Goal: Task Accomplishment & Management: Manage account settings

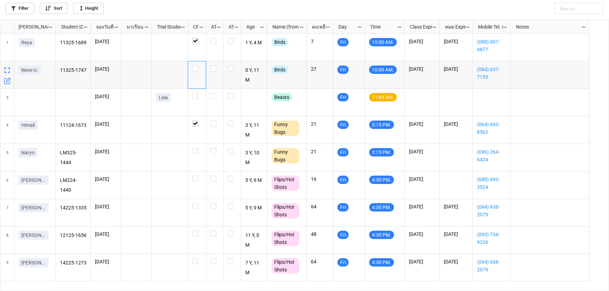
click at [195, 66] on label "grid" at bounding box center [196, 66] width 9 height 0
click at [195, 148] on label "grid" at bounding box center [196, 148] width 9 height 0
click at [194, 176] on label "grid" at bounding box center [196, 176] width 9 height 0
checkbox input "true"
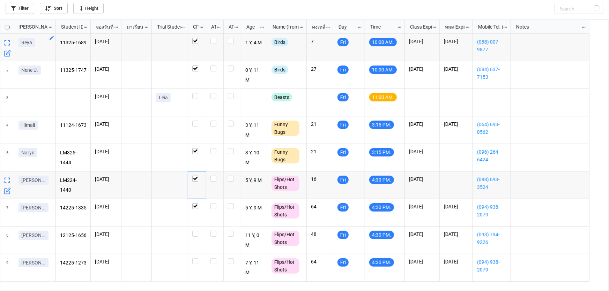
checkbox input "false"
checkbox input "true"
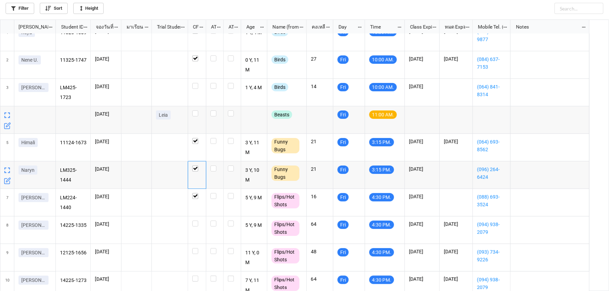
scroll to position [17, 0]
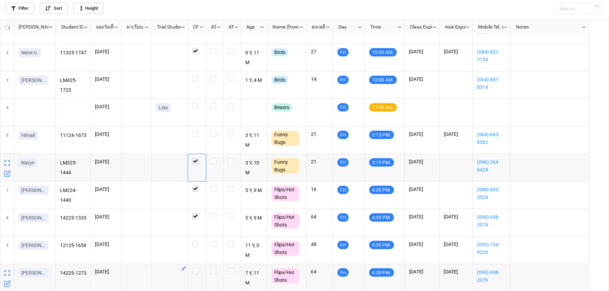
checkbox input "true"
checkbox input "false"
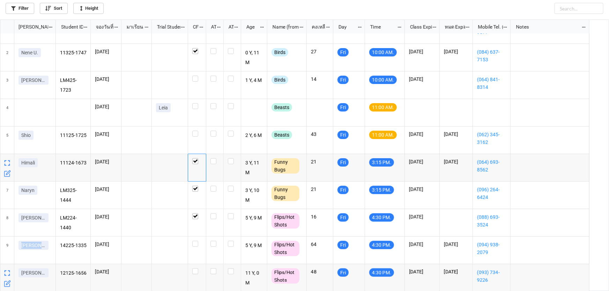
drag, startPoint x: 6, startPoint y: 245, endPoint x: 2, endPoint y: 272, distance: 27.9
drag, startPoint x: 12, startPoint y: 241, endPoint x: 12, endPoint y: 268, distance: 26.9
click at [8, 259] on div "grid" at bounding box center [7, 251] width 14 height 28
drag, startPoint x: 11, startPoint y: 269, endPoint x: 9, endPoint y: 262, distance: 7.9
drag, startPoint x: 7, startPoint y: 256, endPoint x: 6, endPoint y: 271, distance: 15.4
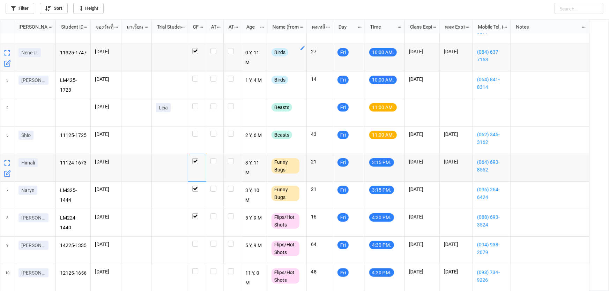
click at [263, 12] on div "Filter Sort Height" at bounding box center [305, 7] width 598 height 14
click at [370, 0] on div "Filter Sort Height" at bounding box center [305, 7] width 598 height 14
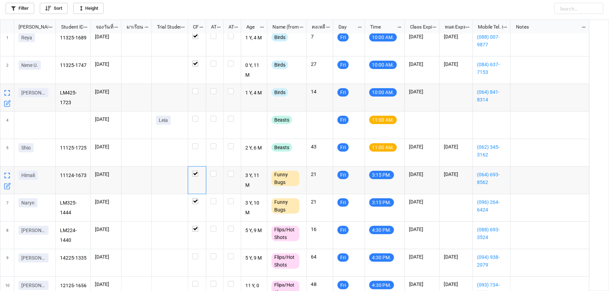
scroll to position [0, 0]
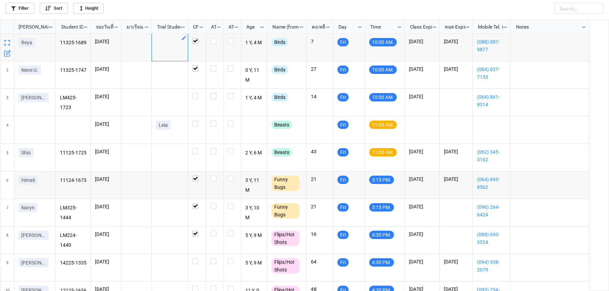
click at [167, 52] on div "grid" at bounding box center [170, 48] width 36 height 28
click at [321, 5] on div "Filter Sort Height" at bounding box center [305, 7] width 598 height 14
click at [176, 45] on div "grid" at bounding box center [170, 48] width 36 height 28
click at [212, 93] on label "grid" at bounding box center [214, 93] width 9 height 0
click at [212, 66] on label "grid" at bounding box center [214, 66] width 9 height 0
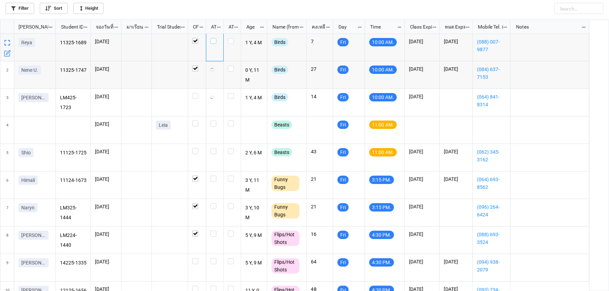
drag, startPoint x: 212, startPoint y: 42, endPoint x: 227, endPoint y: 52, distance: 17.7
click at [213, 38] on label "grid" at bounding box center [214, 38] width 9 height 0
click at [194, 148] on label "grid" at bounding box center [196, 148] width 9 height 0
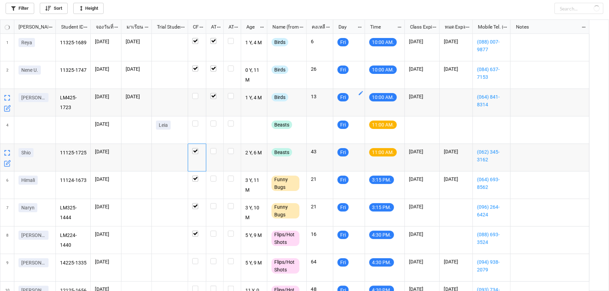
checkbox input "true"
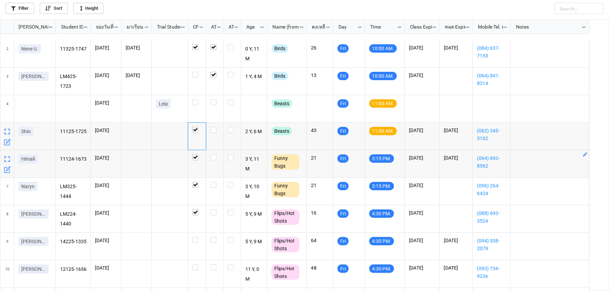
scroll to position [31, 0]
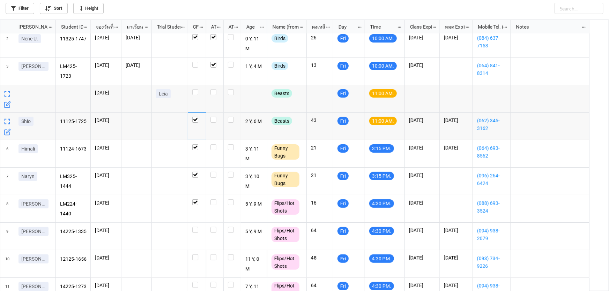
click at [7, 105] on icon "grid" at bounding box center [7, 104] width 7 height 7
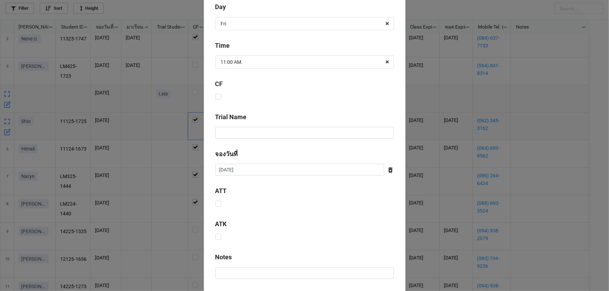
scroll to position [258, 0]
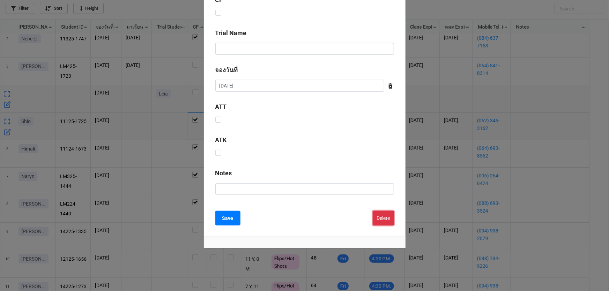
click at [391, 217] on button "Delete" at bounding box center [383, 218] width 21 height 15
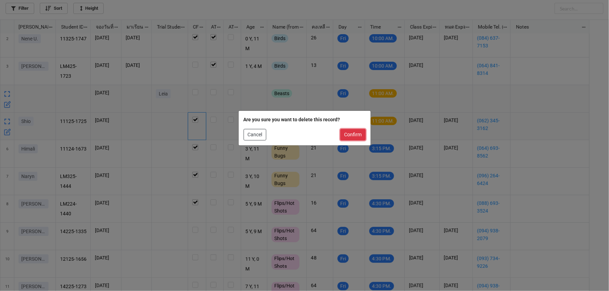
click at [362, 136] on button "Confirm" at bounding box center [352, 135] width 25 height 12
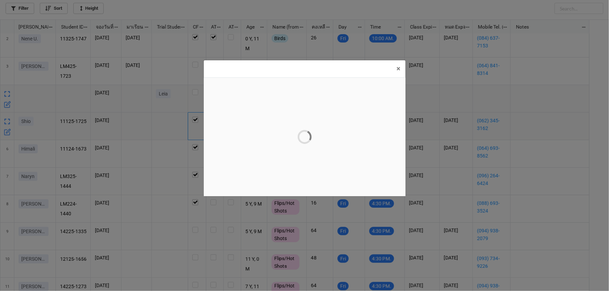
scroll to position [0, 0]
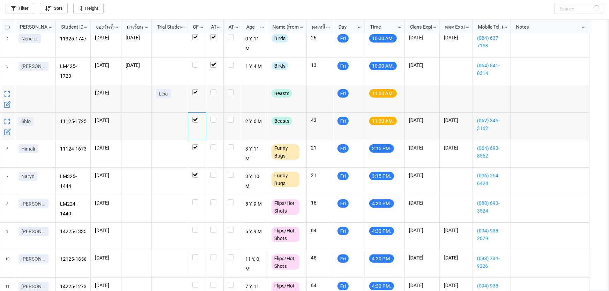
checkbox input "true"
checkbox input "false"
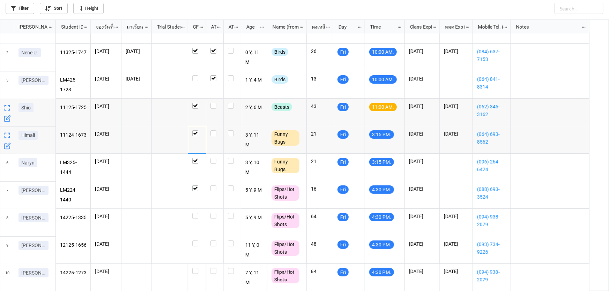
scroll to position [17, 0]
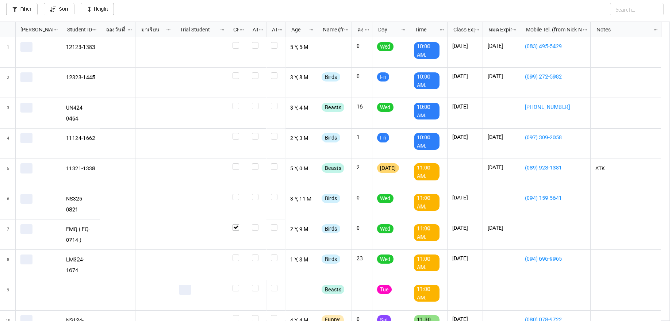
scroll to position [268, 605]
click at [25, 11] on link "Filter" at bounding box center [20, 8] width 29 height 11
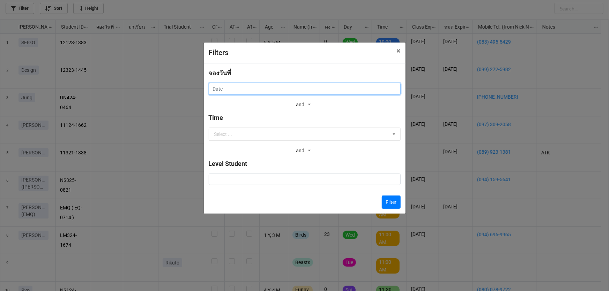
click at [223, 83] on input "text" at bounding box center [305, 89] width 192 height 12
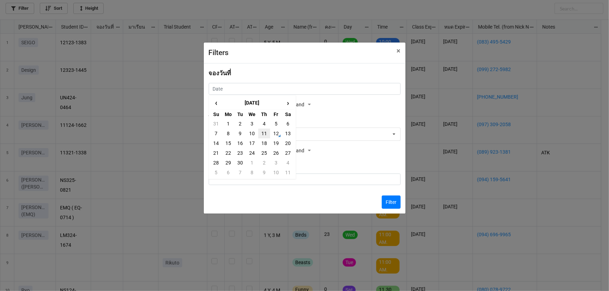
click at [266, 131] on td "11" at bounding box center [264, 134] width 12 height 10
type input "11/9/2025"
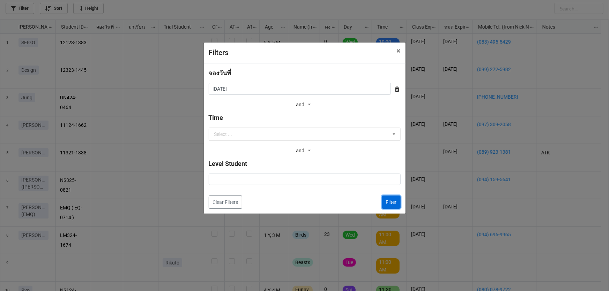
click at [392, 202] on button "Filter" at bounding box center [391, 202] width 19 height 13
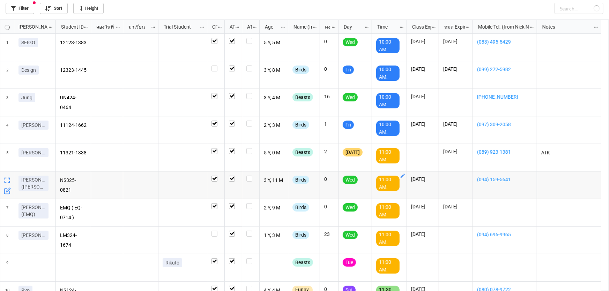
checkbox input "true"
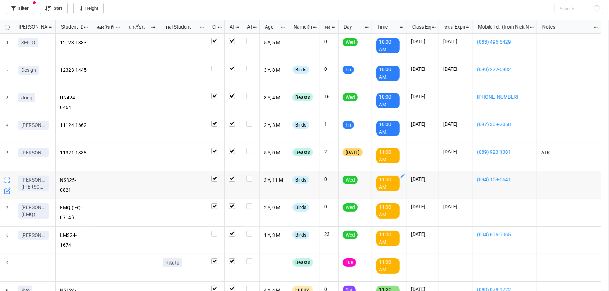
checkbox input "true"
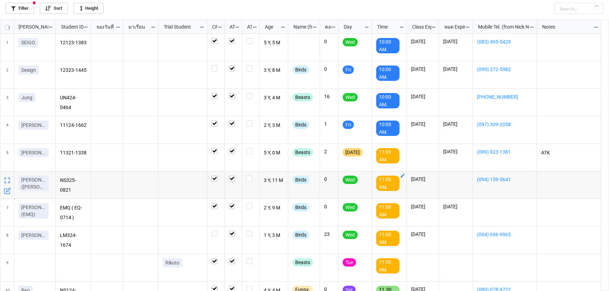
checkbox input "true"
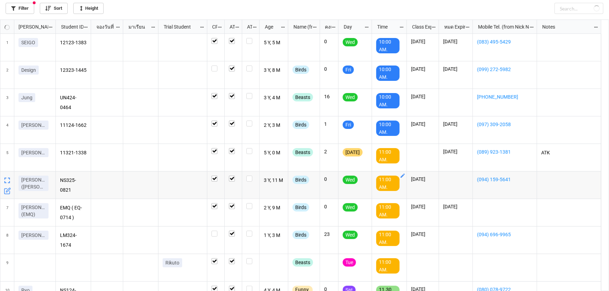
checkbox input "true"
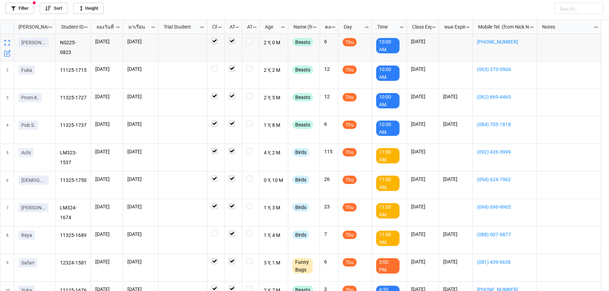
drag, startPoint x: 597, startPoint y: 0, endPoint x: 206, endPoint y: 27, distance: 392.3
click at [206, 27] on div "grid" at bounding box center [206, 27] width 1 height 14
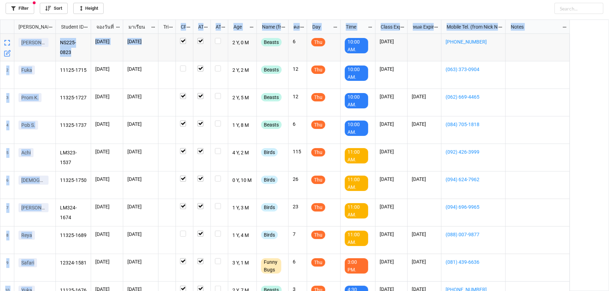
drag, startPoint x: 206, startPoint y: 27, endPoint x: 172, endPoint y: 35, distance: 34.4
click at [172, 35] on div "Nick Name Student ID (from Nick Name) จองวันที่ มาเรียน Trial Student CF ATT AT…" at bounding box center [304, 156] width 609 height 272
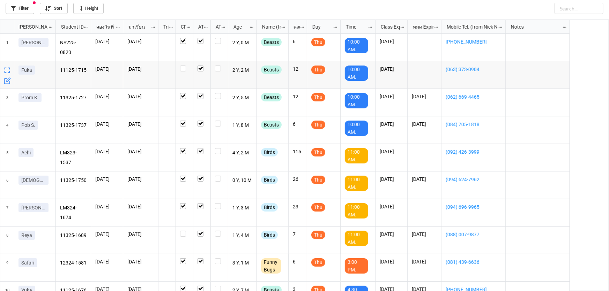
click at [579, 75] on div "NS225-0823 11/9/2025 11/9/2025 2 Y, 0 M Beasts 6 Thu 10:00 AM. 23/11/2025 +6696…" at bounding box center [332, 163] width 553 height 258
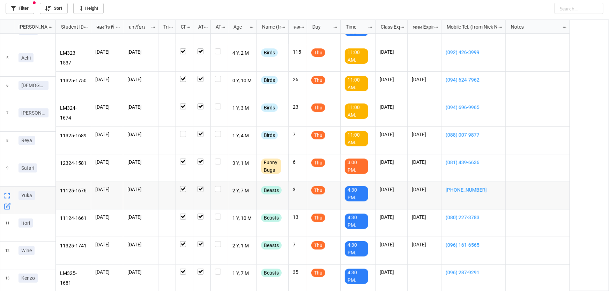
scroll to position [100, 0]
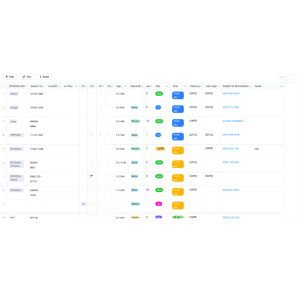
scroll to position [268, 605]
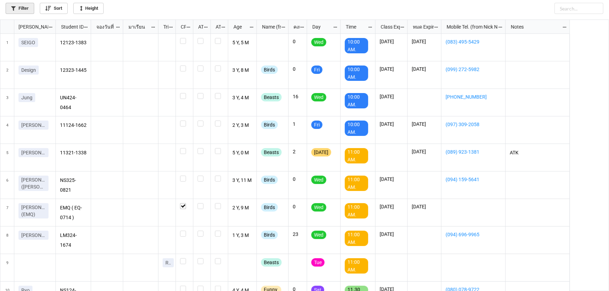
click at [22, 11] on link "Filter" at bounding box center [20, 8] width 29 height 11
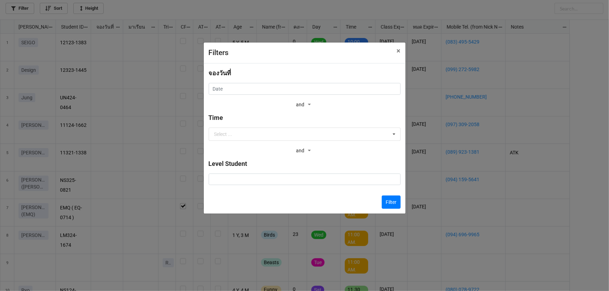
click at [286, 83] on div "จองวันที่" at bounding box center [305, 75] width 192 height 15
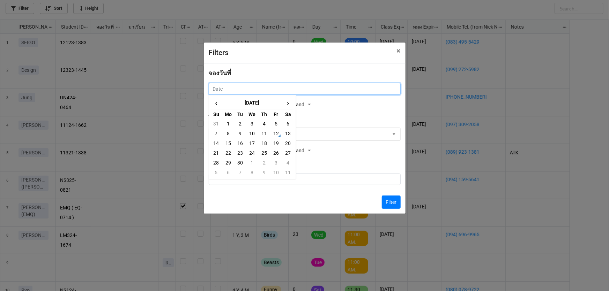
click at [289, 89] on input "text" at bounding box center [305, 89] width 192 height 12
click at [284, 134] on td "13" at bounding box center [288, 134] width 12 height 10
type input "[DATE]"
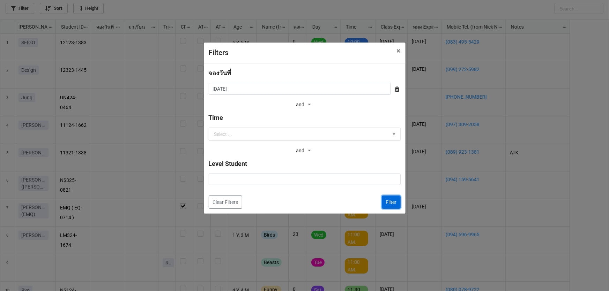
click at [396, 207] on button "Filter" at bounding box center [391, 202] width 19 height 13
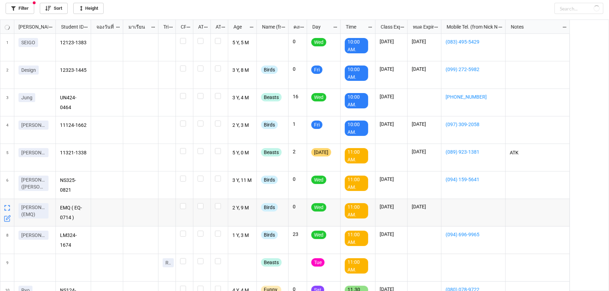
checkbox input "false"
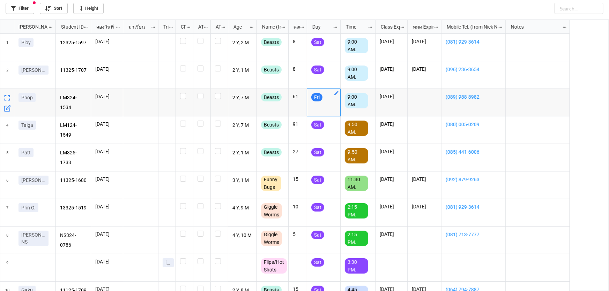
click at [335, 92] on icon "grid" at bounding box center [337, 93] width 6 height 6
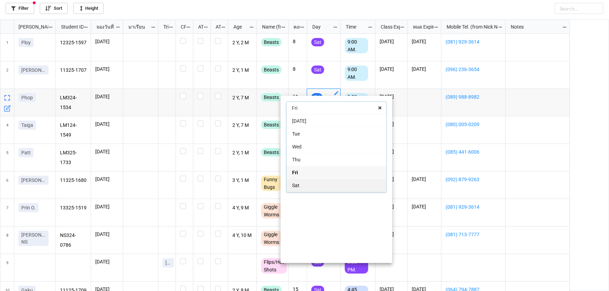
click at [318, 184] on div "Sat" at bounding box center [336, 185] width 100 height 13
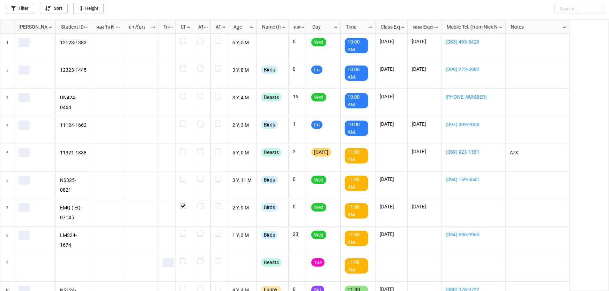
scroll to position [268, 605]
click at [31, 7] on link "Filter" at bounding box center [20, 8] width 29 height 11
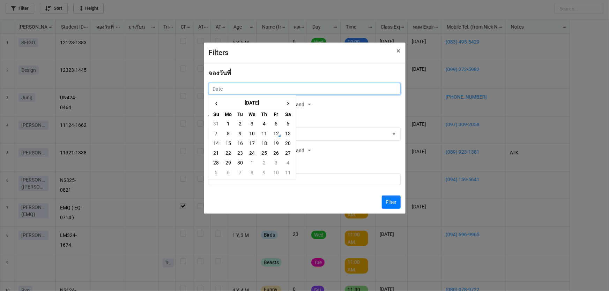
click at [250, 89] on input "text" at bounding box center [305, 89] width 192 height 12
click at [266, 136] on td "11" at bounding box center [264, 134] width 12 height 10
type input "11/9/2025"
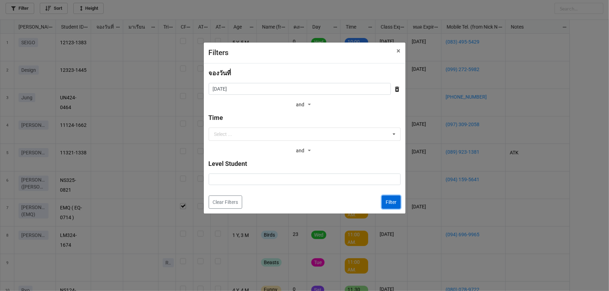
click at [394, 200] on button "Filter" at bounding box center [391, 202] width 19 height 13
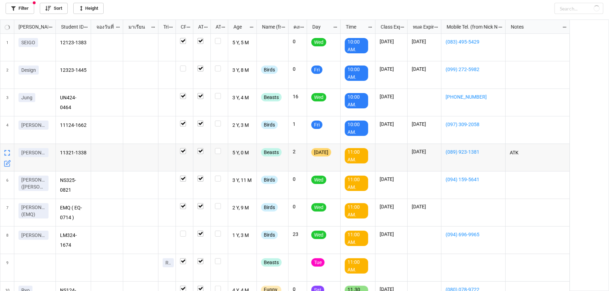
checkbox input "true"
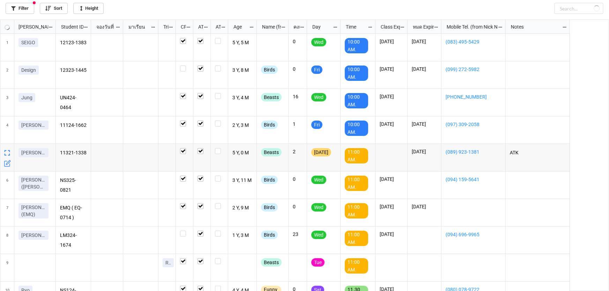
checkbox input "true"
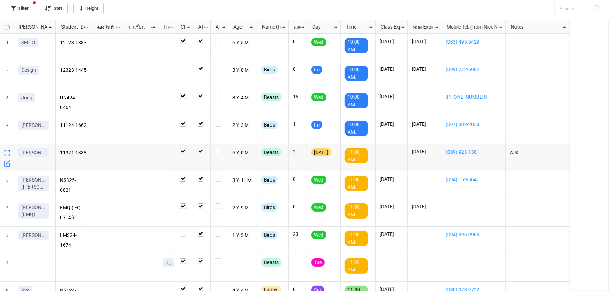
checkbox input "true"
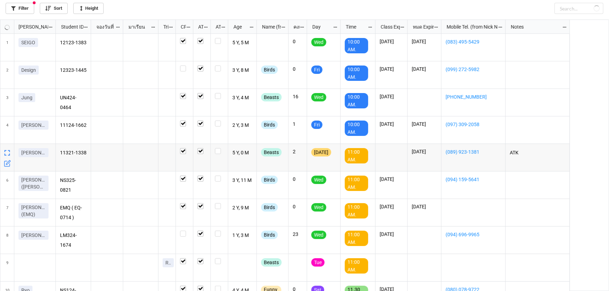
checkbox input "true"
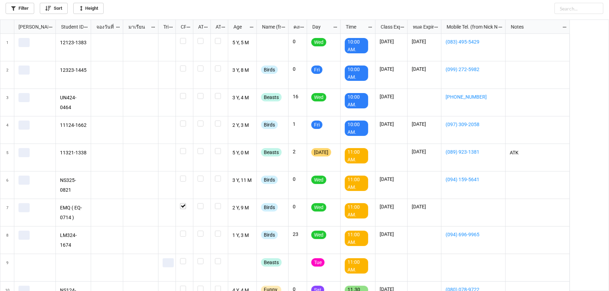
scroll to position [268, 605]
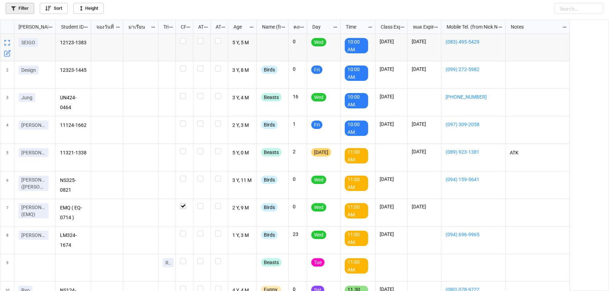
click at [13, 8] on icon at bounding box center [13, 8] width 5 height 5
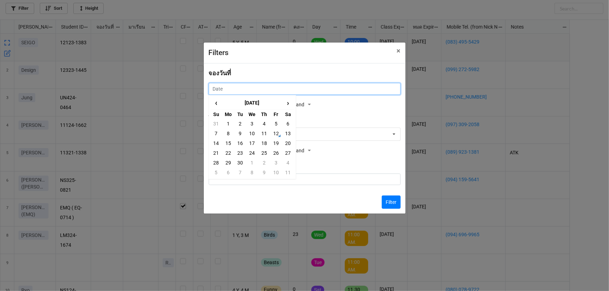
click at [281, 91] on input "text" at bounding box center [305, 89] width 192 height 12
click at [288, 136] on td "13" at bounding box center [288, 134] width 12 height 10
type input "13/9/2025"
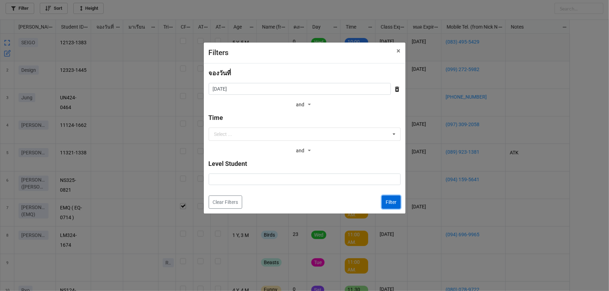
click at [396, 202] on button "Filter" at bounding box center [391, 202] width 19 height 13
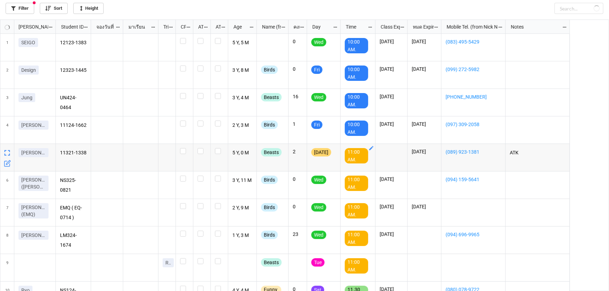
checkbox input "false"
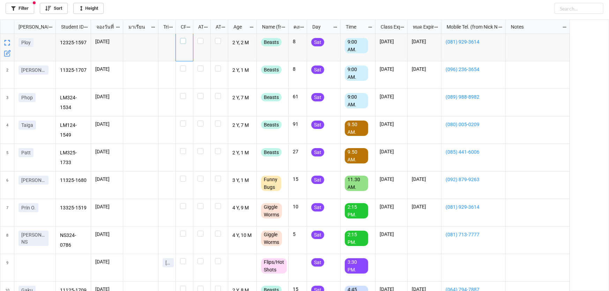
click at [185, 38] on label "grid" at bounding box center [184, 38] width 9 height 0
click at [185, 66] on label "grid" at bounding box center [184, 66] width 9 height 0
click at [184, 66] on label "grid" at bounding box center [184, 66] width 9 height 0
click at [185, 203] on label "grid" at bounding box center [184, 203] width 9 height 0
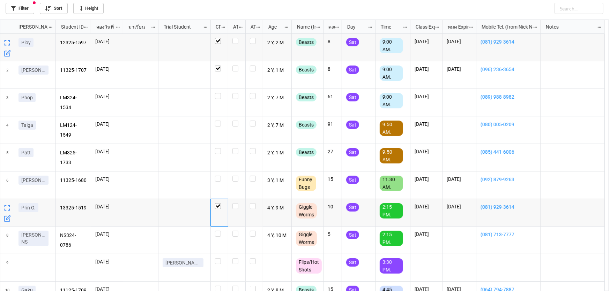
drag, startPoint x: 174, startPoint y: 25, endPoint x: 209, endPoint y: 32, distance: 35.6
click at [209, 32] on div "grid" at bounding box center [209, 27] width 1 height 14
click at [24, 6] on link "Filter" at bounding box center [20, 8] width 29 height 11
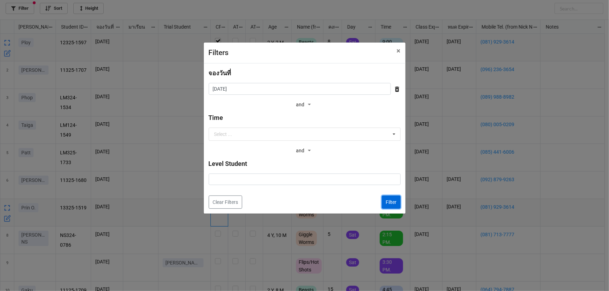
click at [396, 204] on button "Filter" at bounding box center [391, 202] width 19 height 13
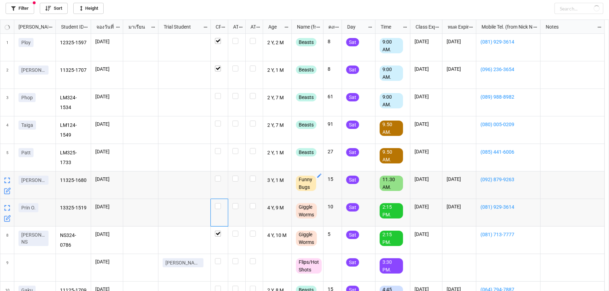
checkbox input "true"
checkbox input "false"
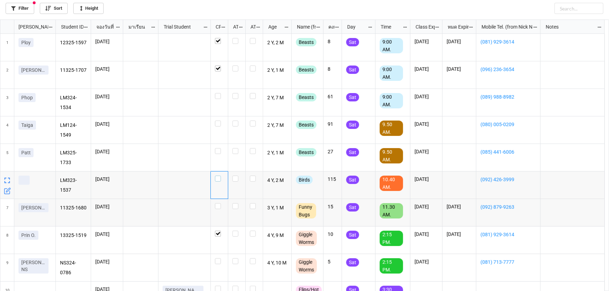
click at [220, 176] on label "grid" at bounding box center [219, 176] width 9 height 0
click at [18, 1] on div "Filter Sort Height" at bounding box center [305, 7] width 598 height 14
click at [22, 7] on link "Filter" at bounding box center [20, 8] width 29 height 11
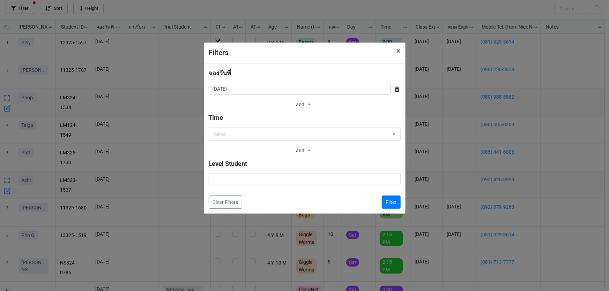
checkbox input "false"
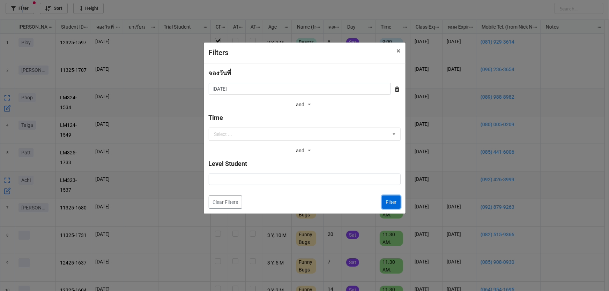
click at [392, 203] on button "Filter" at bounding box center [391, 202] width 19 height 13
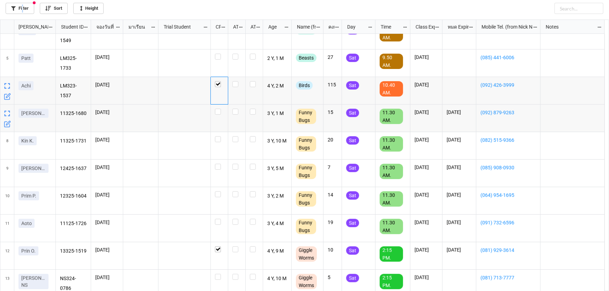
scroll to position [95, 0]
click at [7, 123] on icon "grid" at bounding box center [7, 123] width 7 height 7
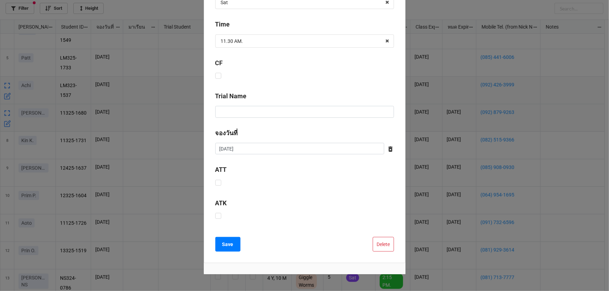
scroll to position [206, 0]
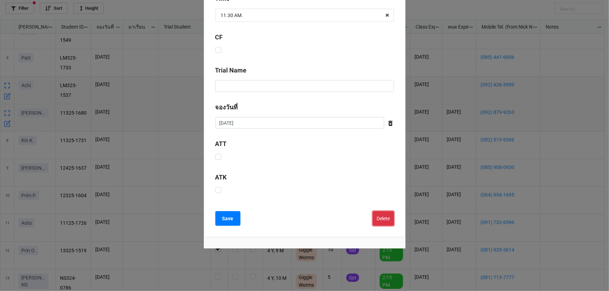
click at [378, 222] on button "Delete" at bounding box center [383, 218] width 21 height 15
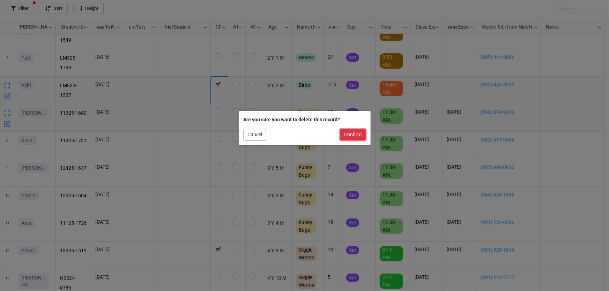
click at [352, 134] on button "Confirm" at bounding box center [352, 135] width 25 height 12
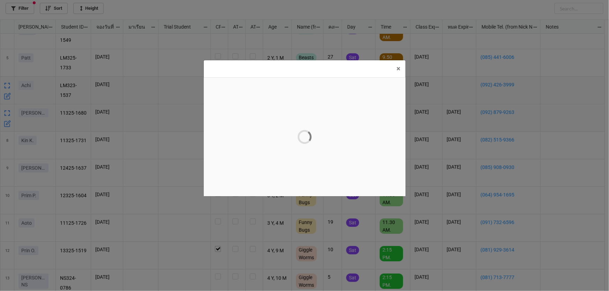
scroll to position [0, 0]
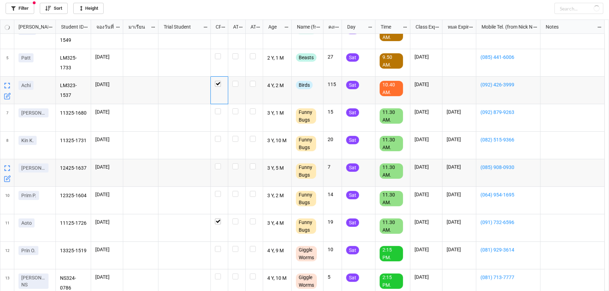
checkbox input "true"
checkbox input "false"
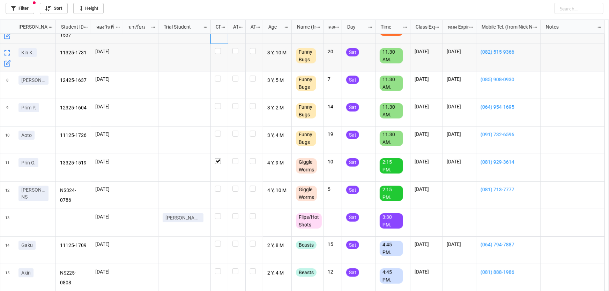
scroll to position [156, 0]
click at [218, 48] on label "grid" at bounding box center [219, 48] width 9 height 0
click at [20, 7] on link "Filter" at bounding box center [20, 8] width 29 height 11
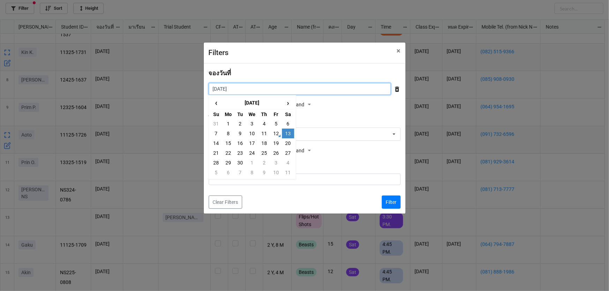
click at [289, 88] on input "13/9/2025" at bounding box center [300, 89] width 182 height 12
click at [215, 103] on span "‹" at bounding box center [216, 103] width 11 height 12
click at [289, 161] on td "30" at bounding box center [288, 163] width 12 height 10
type input "30/8/2025"
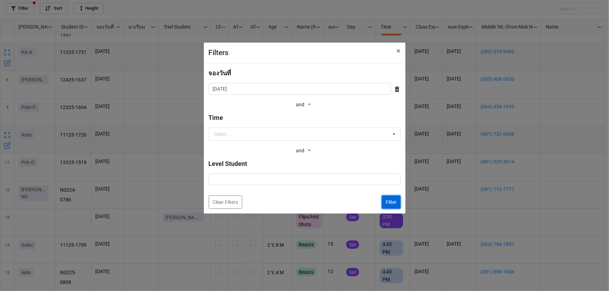
click at [389, 199] on button "Filter" at bounding box center [391, 202] width 19 height 13
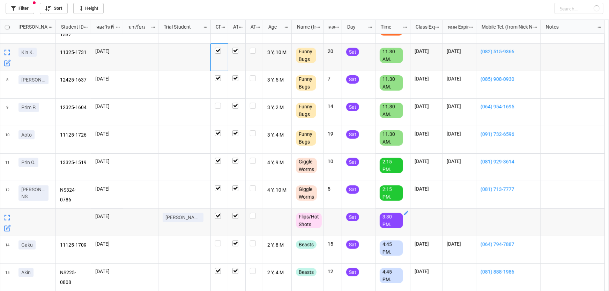
checkbox input "true"
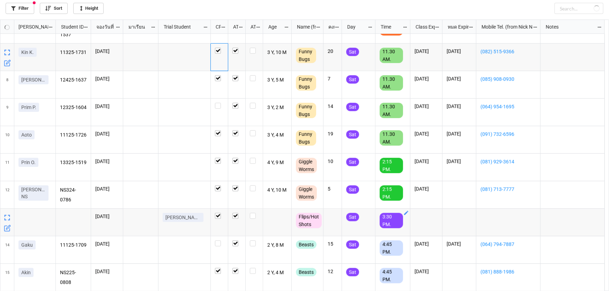
checkbox input "true"
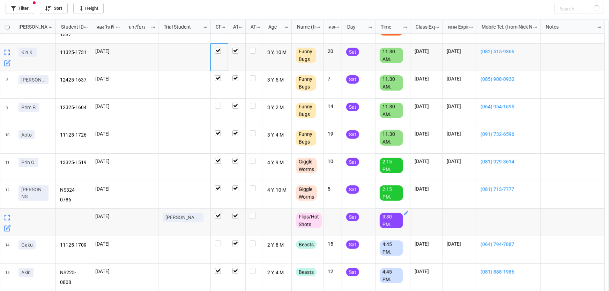
checkbox input "true"
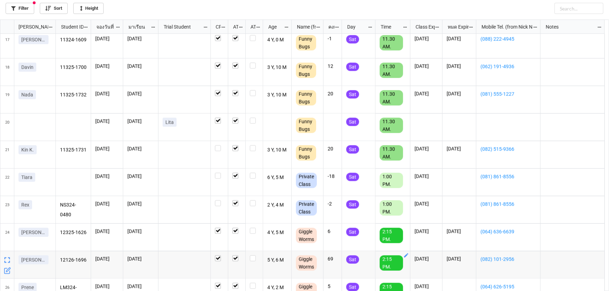
scroll to position [0, 0]
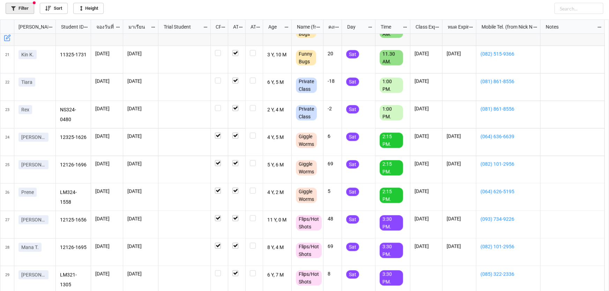
click at [30, 11] on link "Filter" at bounding box center [20, 8] width 29 height 11
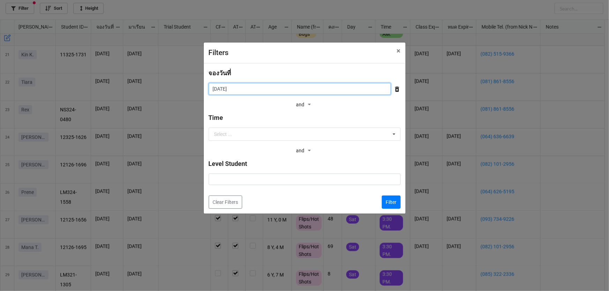
click at [290, 94] on input "30/8/2025" at bounding box center [300, 89] width 182 height 12
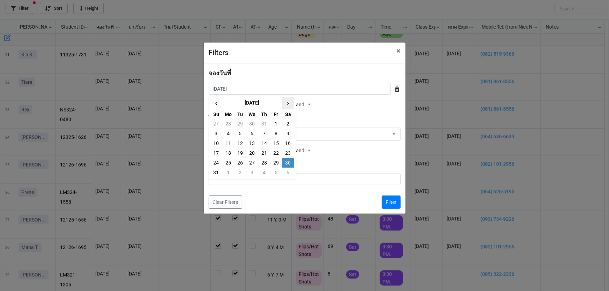
click at [289, 105] on span "›" at bounding box center [287, 103] width 11 height 12
click at [286, 134] on td "13" at bounding box center [288, 134] width 12 height 10
type input "13/9/2025"
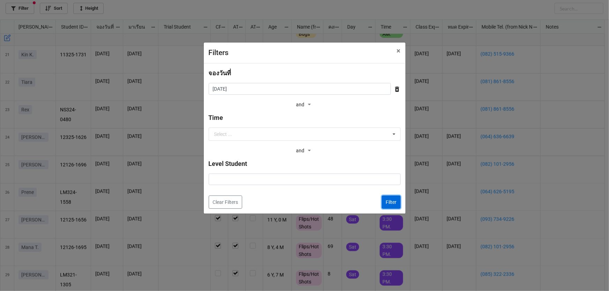
click at [387, 198] on button "Filter" at bounding box center [391, 202] width 19 height 13
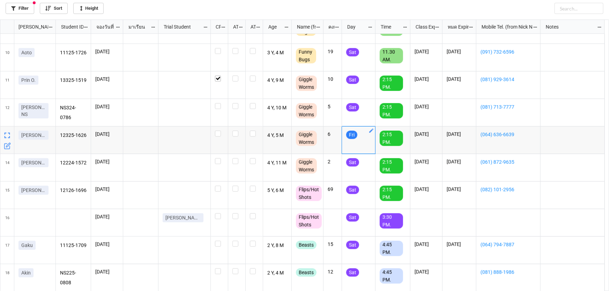
click at [371, 129] on icon "grid" at bounding box center [371, 131] width 6 height 6
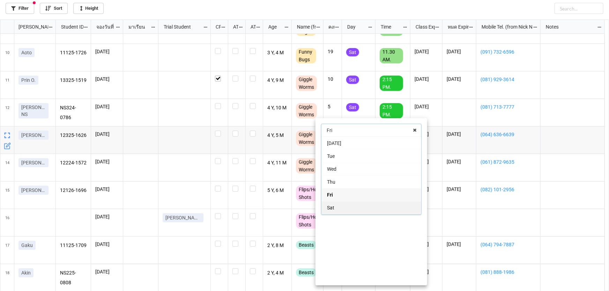
click at [381, 203] on div "Sat" at bounding box center [371, 207] width 100 height 13
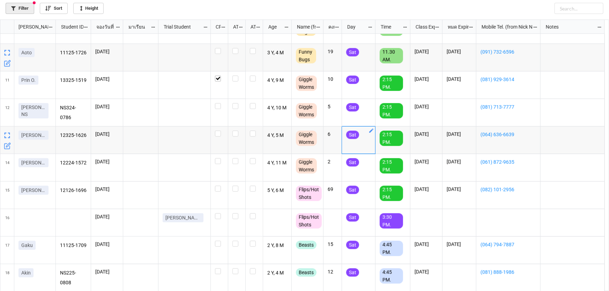
click at [13, 8] on icon at bounding box center [13, 8] width 5 height 5
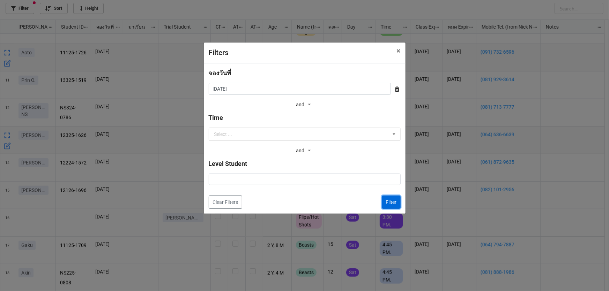
click at [396, 202] on button "Filter" at bounding box center [391, 202] width 19 height 13
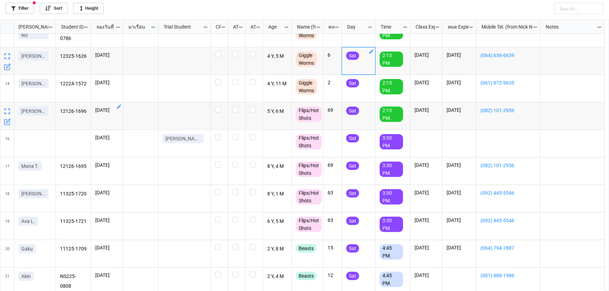
scroll to position [321, 0]
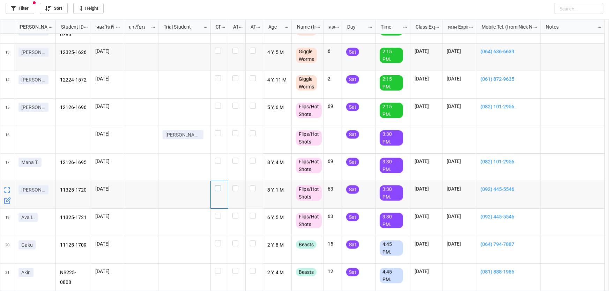
click at [217, 186] on label "grid" at bounding box center [219, 186] width 9 height 0
click at [219, 213] on label "grid" at bounding box center [219, 213] width 9 height 0
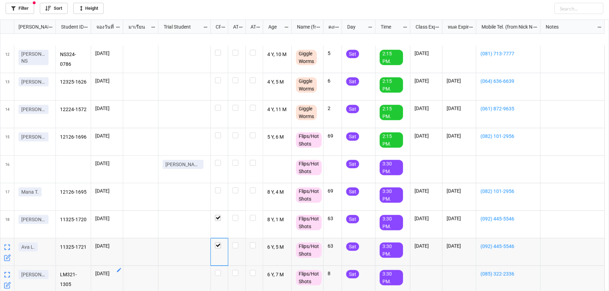
scroll to position [317, 0]
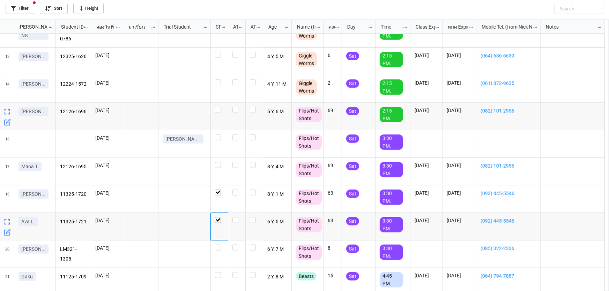
click at [8, 123] on icon "grid" at bounding box center [7, 122] width 7 height 7
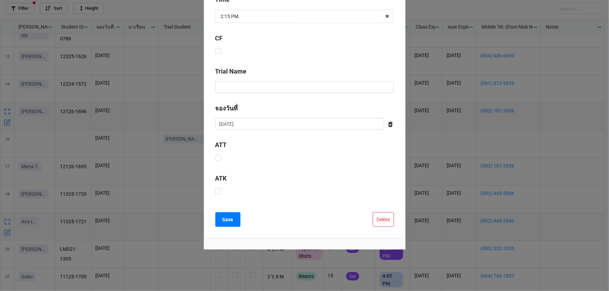
scroll to position [206, 0]
click at [376, 226] on div "Bookings Nick Name Mei T. Select ... No results found. Name (from Class) Flips/…" at bounding box center [305, 32] width 202 height 412
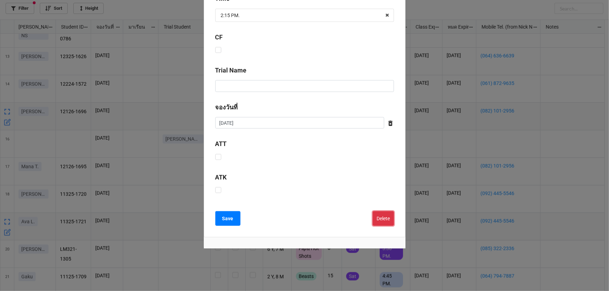
click at [377, 214] on button "Delete" at bounding box center [383, 218] width 21 height 15
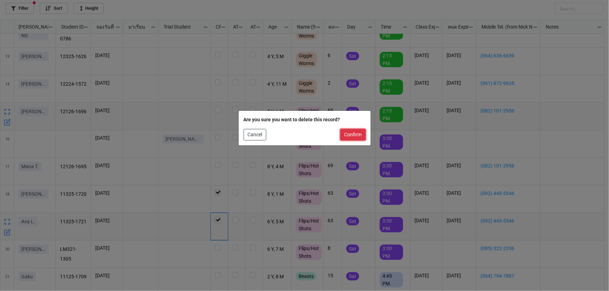
click at [359, 133] on button "Confirm" at bounding box center [352, 135] width 25 height 12
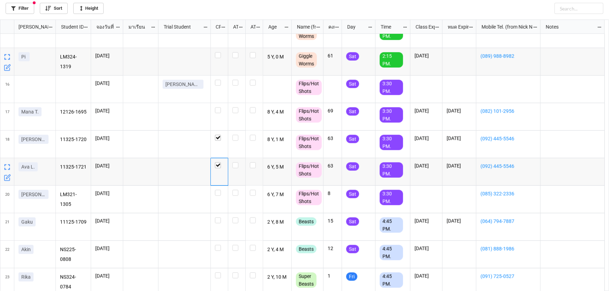
scroll to position [376, 0]
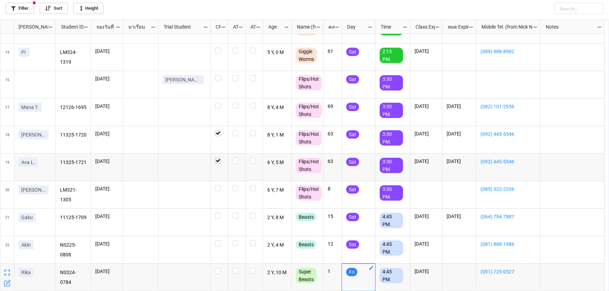
click at [373, 269] on icon "grid" at bounding box center [371, 268] width 6 height 6
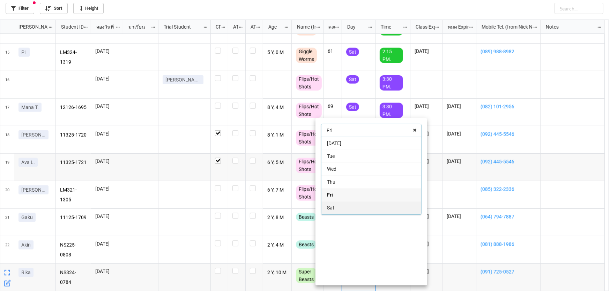
click at [350, 207] on div "Sat" at bounding box center [371, 207] width 100 height 13
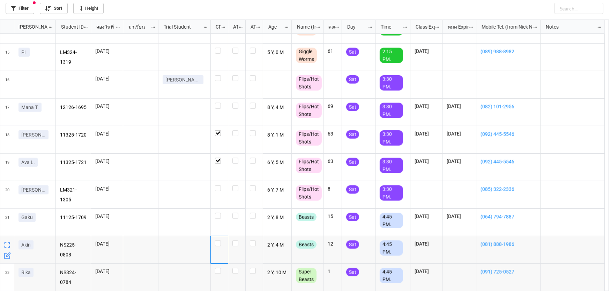
click at [221, 248] on div "grid" at bounding box center [219, 251] width 17 height 28
click at [218, 241] on label "grid" at bounding box center [219, 241] width 9 height 0
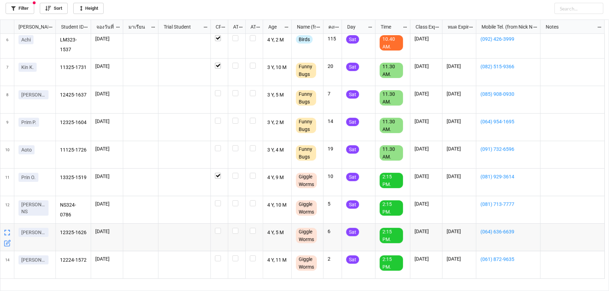
scroll to position [122, 0]
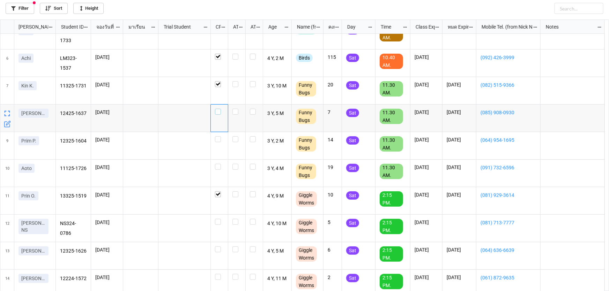
click at [216, 109] on label "grid" at bounding box center [219, 109] width 9 height 0
click at [219, 164] on label "grid" at bounding box center [219, 164] width 9 height 0
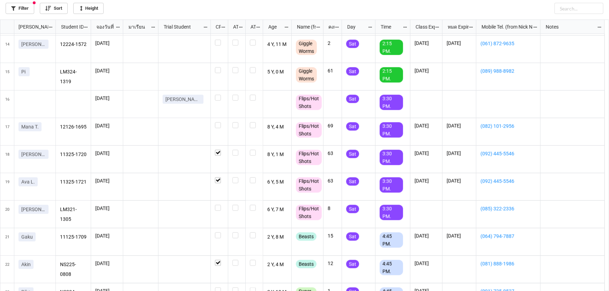
scroll to position [376, 0]
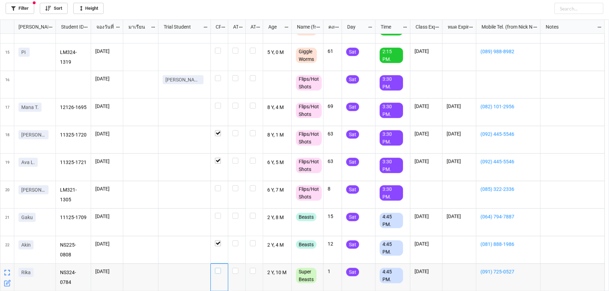
click at [219, 268] on label "grid" at bounding box center [219, 268] width 9 height 0
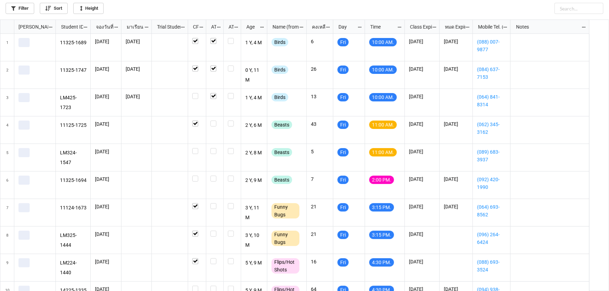
scroll to position [268, 605]
click at [215, 148] on label "grid" at bounding box center [214, 148] width 9 height 0
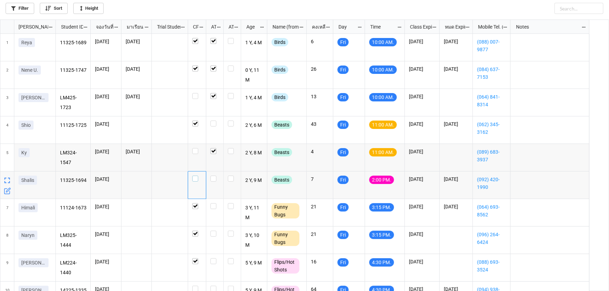
click at [195, 176] on label "grid" at bounding box center [196, 176] width 9 height 0
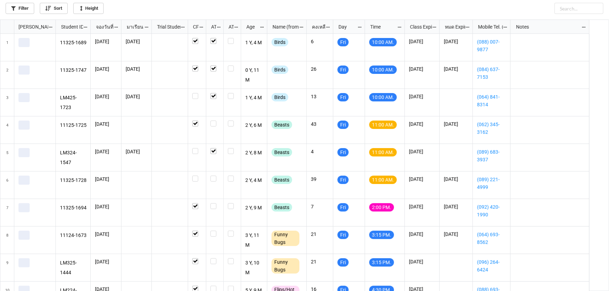
scroll to position [268, 605]
click at [212, 176] on label "grid" at bounding box center [214, 176] width 9 height 0
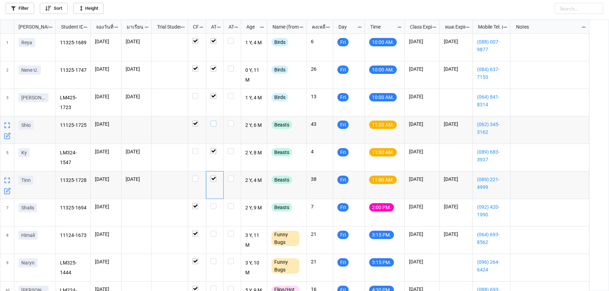
click at [216, 121] on label "grid" at bounding box center [214, 121] width 9 height 0
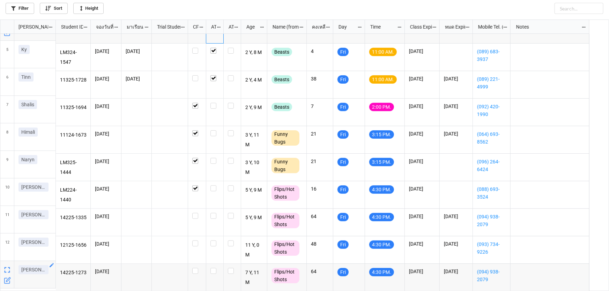
scroll to position [104, 0]
click at [23, 4] on link "Filter" at bounding box center [20, 8] width 29 height 11
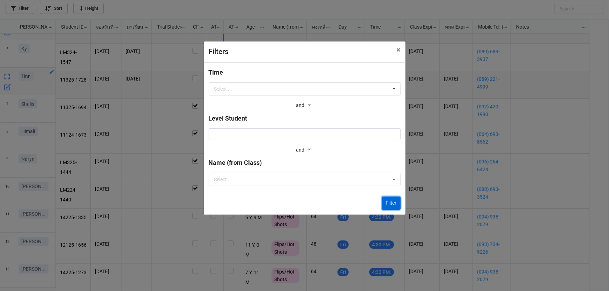
click at [392, 204] on button "Filter" at bounding box center [391, 203] width 19 height 13
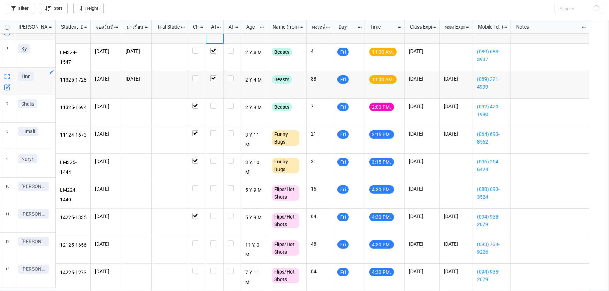
checkbox input "false"
checkbox input "true"
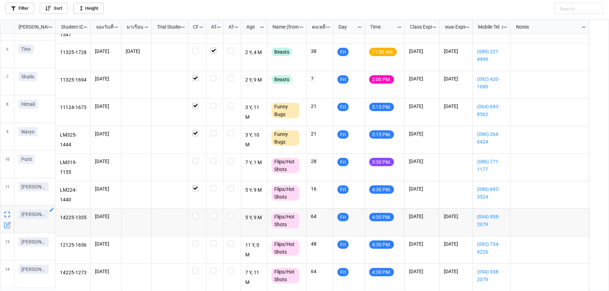
scroll to position [132, 0]
click at [6, 170] on icon "grid" at bounding box center [8, 169] width 4 height 4
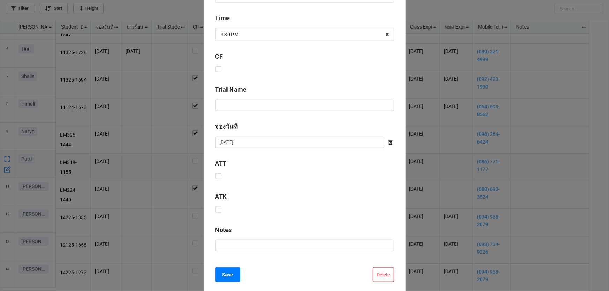
scroll to position [283, 0]
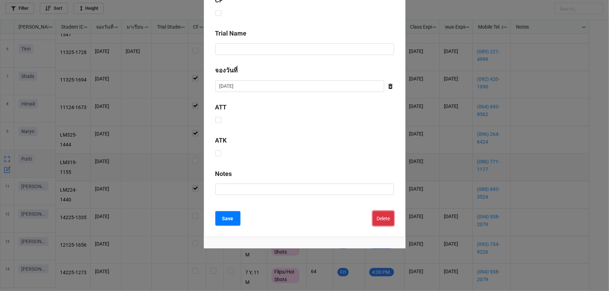
click at [373, 223] on button "Delete" at bounding box center [383, 218] width 21 height 15
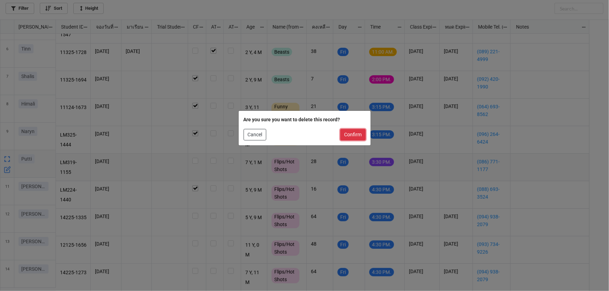
click at [355, 135] on button "Confirm" at bounding box center [352, 135] width 25 height 12
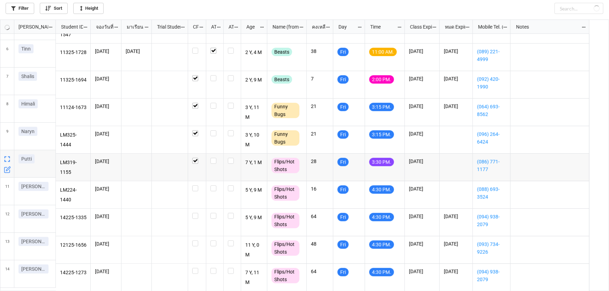
checkbox input "true"
checkbox input "false"
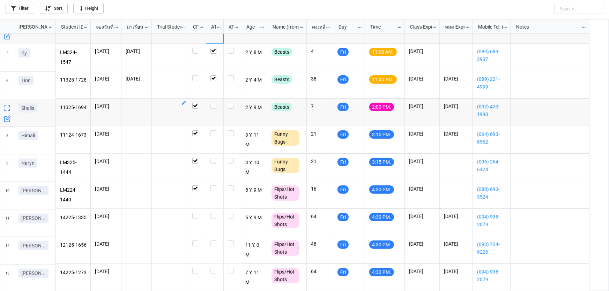
scroll to position [100, 0]
